Goal: Task Accomplishment & Management: Use online tool/utility

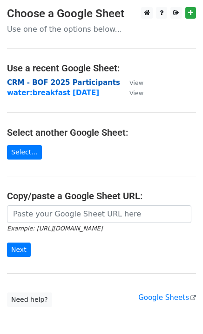
click at [83, 82] on strong "CRM - BOF 2025 Participants" at bounding box center [63, 82] width 113 height 8
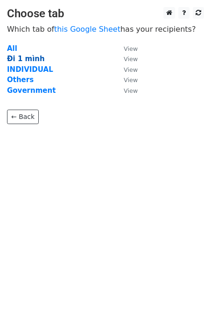
click at [33, 58] on strong "Đi 1 mình" at bounding box center [26, 59] width 38 height 8
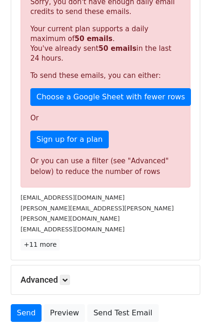
scroll to position [229, 0]
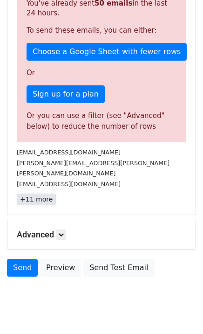
click at [39, 193] on link "+11 more" at bounding box center [36, 199] width 39 height 12
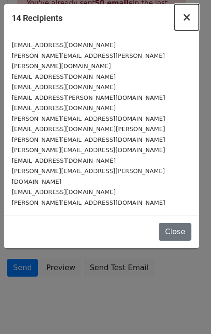
click at [187, 20] on span "×" at bounding box center [186, 17] width 9 height 13
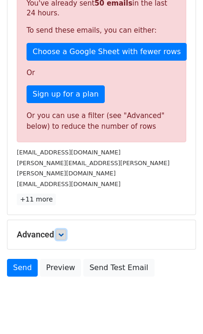
click at [64, 232] on icon at bounding box center [61, 235] width 6 height 6
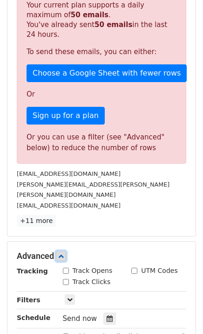
scroll to position [217, 0]
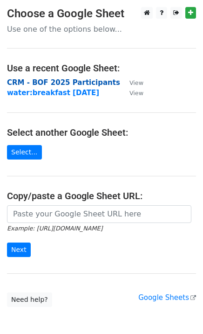
click at [92, 84] on strong "CRM - BOF 2025 Participants" at bounding box center [63, 82] width 113 height 8
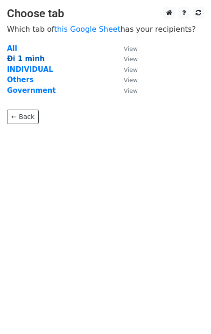
click at [17, 58] on strong "Đi 1 mình" at bounding box center [26, 59] width 38 height 8
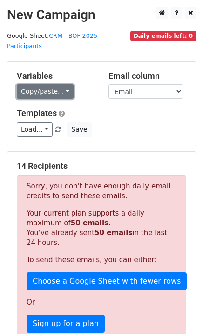
click at [39, 84] on link "Copy/paste..." at bounding box center [45, 91] width 57 height 14
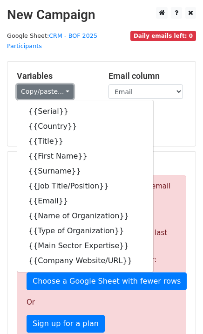
click at [39, 84] on link "Copy/paste..." at bounding box center [45, 91] width 57 height 14
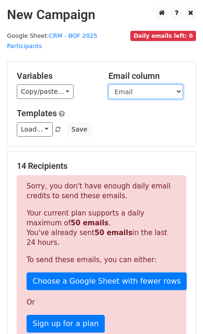
click at [142, 84] on select "Serial Country Title First Name Surname Job Title/Position Email Name of Organi…" at bounding box center [146, 91] width 75 height 14
click at [141, 84] on select "Serial Country Title First Name Surname Job Title/Position Email Name of Organi…" at bounding box center [146, 91] width 75 height 14
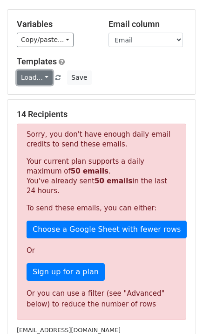
click at [33, 70] on link "Load..." at bounding box center [35, 77] width 36 height 14
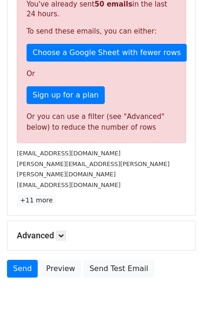
scroll to position [229, 0]
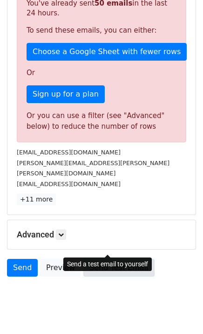
click at [129, 259] on link "Send Test Email" at bounding box center [118, 268] width 71 height 18
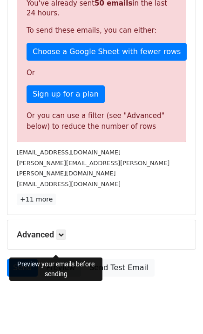
click at [65, 259] on link "Preview" at bounding box center [60, 268] width 41 height 18
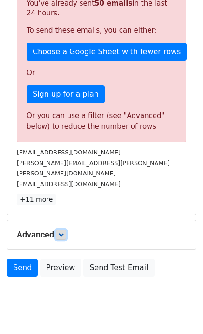
click at [64, 232] on icon at bounding box center [61, 235] width 6 height 6
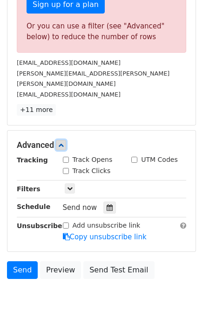
scroll to position [321, 0]
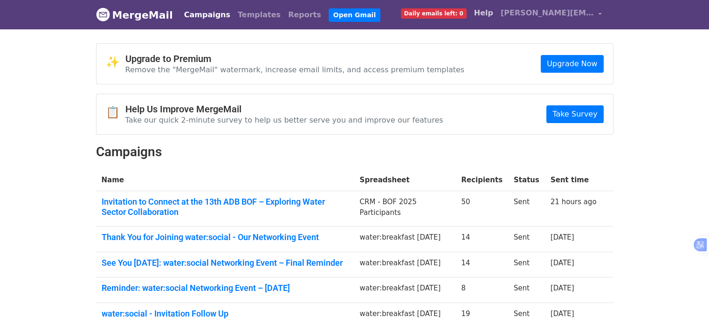
click at [485, 18] on link "Help" at bounding box center [483, 13] width 27 height 19
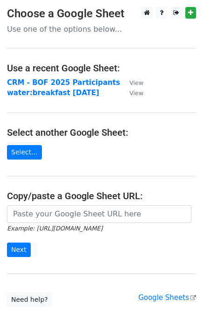
click at [77, 83] on strong "CRM - BOF 2025 Participants" at bounding box center [63, 82] width 113 height 8
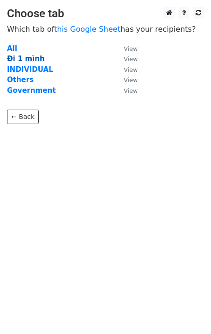
click at [20, 58] on strong "Đi 1 mình" at bounding box center [26, 59] width 38 height 8
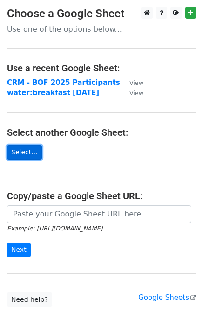
click at [24, 156] on link "Select..." at bounding box center [24, 152] width 35 height 14
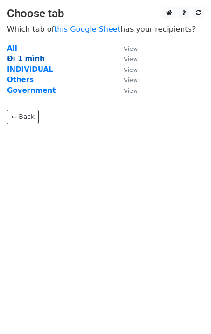
click at [25, 59] on strong "Đi 1 mình" at bounding box center [26, 59] width 38 height 8
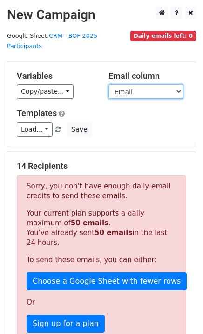
click at [158, 85] on select "Serial Country Title First Name Surname Job Title/Position Email Name of Organi…" at bounding box center [146, 91] width 75 height 14
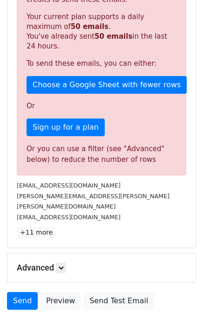
scroll to position [229, 0]
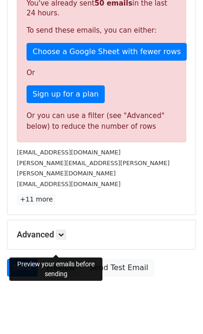
click at [50, 259] on link "Preview" at bounding box center [60, 268] width 41 height 18
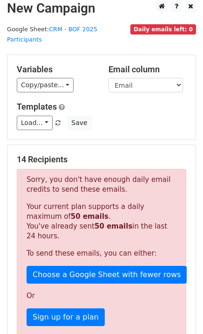
scroll to position [0, 0]
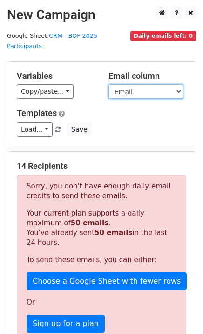
click at [143, 84] on select "Serial Country Title First Name Surname Job Title/Position Email Name of Organi…" at bounding box center [146, 91] width 75 height 14
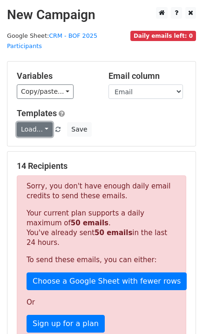
click at [22, 122] on link "Load..." at bounding box center [35, 129] width 36 height 14
